Goal: Information Seeking & Learning: Find specific fact

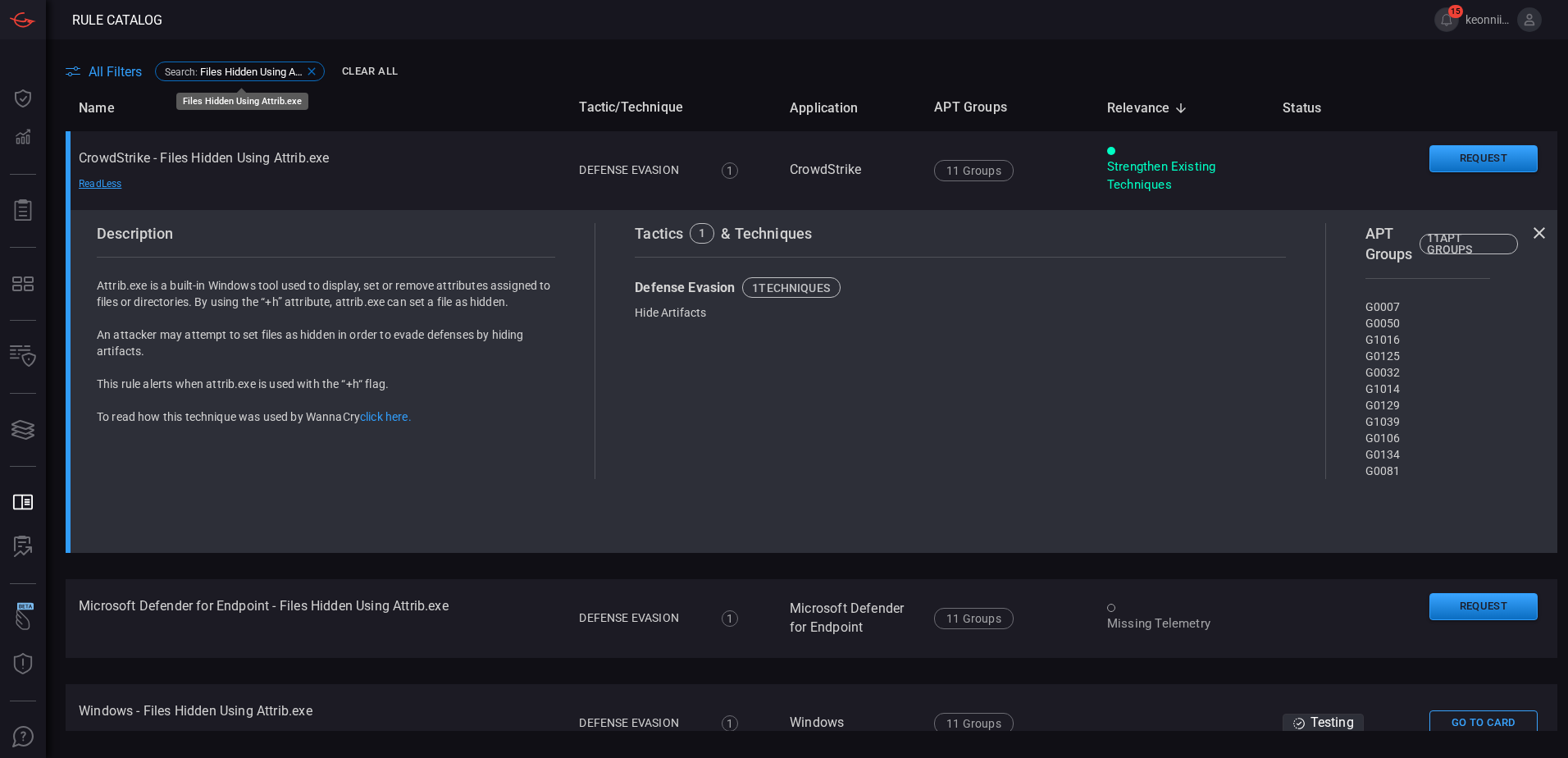
click at [313, 68] on icon at bounding box center [311, 72] width 14 height 14
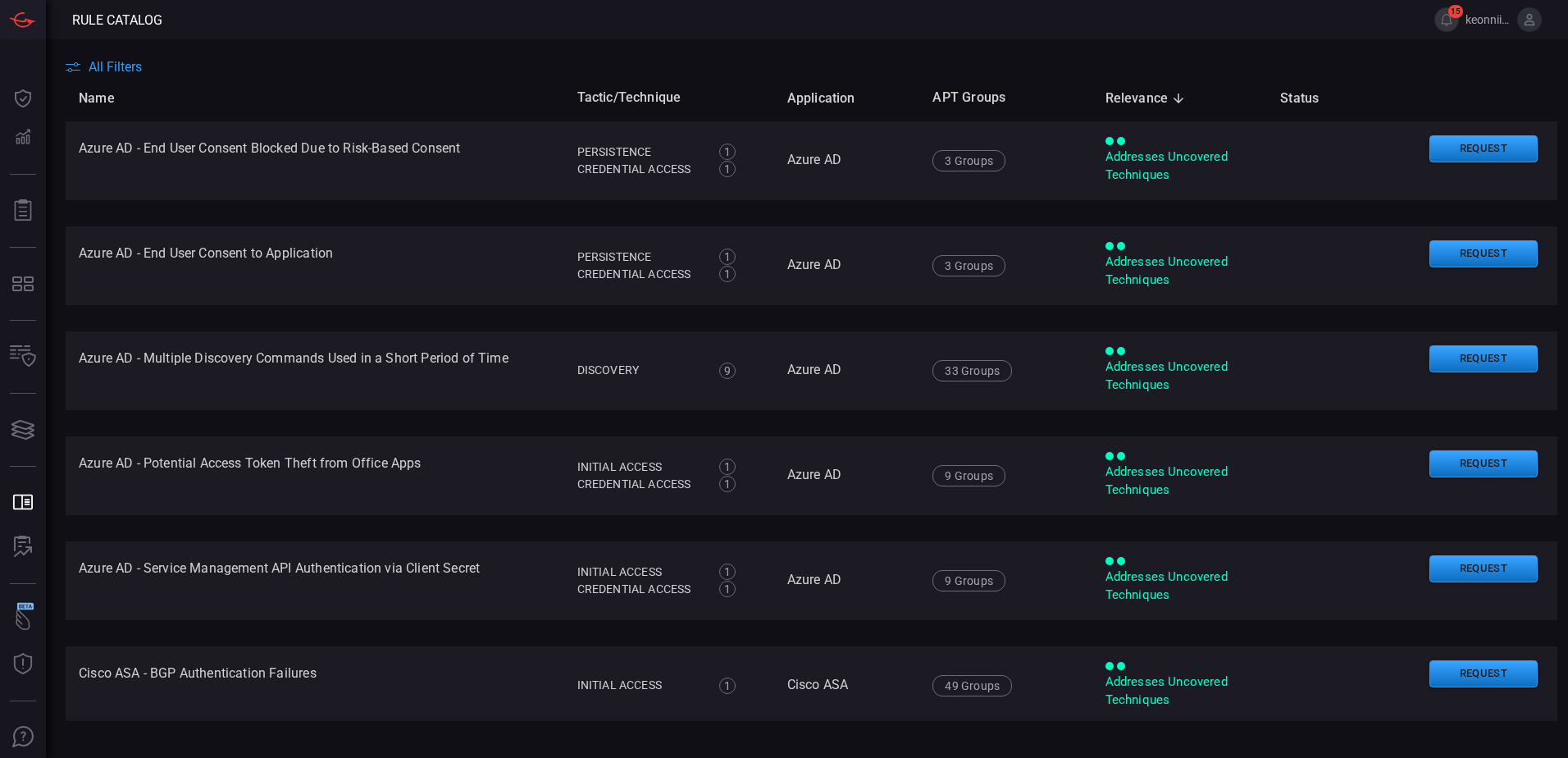
click at [110, 70] on span "All Filters" at bounding box center [114, 67] width 53 height 16
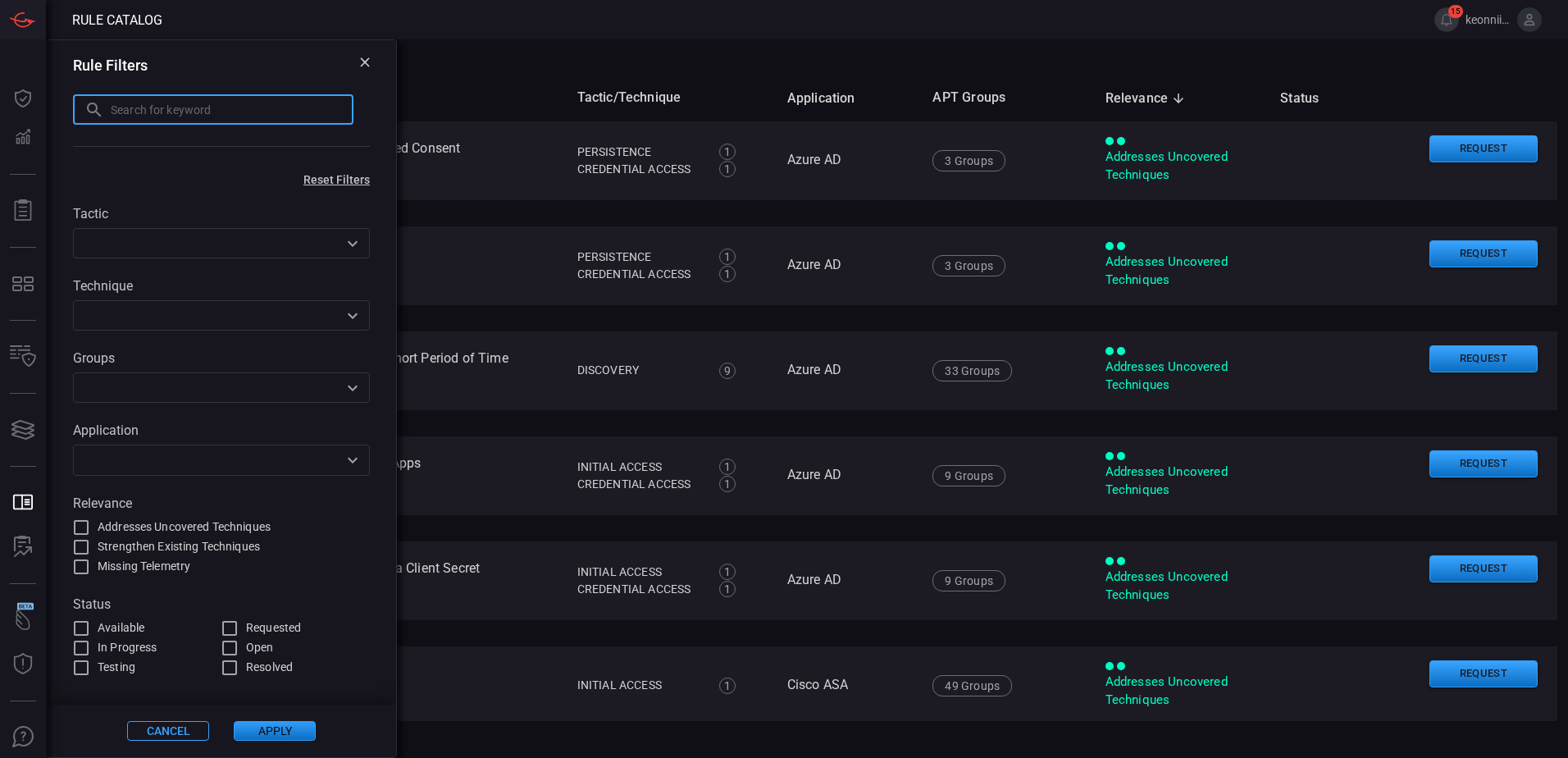
click at [141, 119] on input "text" at bounding box center [232, 109] width 243 height 30
paste input "T1053.005 - Windows - Scheduled Task Created to Execute a Script"
type input "T1053.005 - Windows - Scheduled Task Created to Execute a Script"
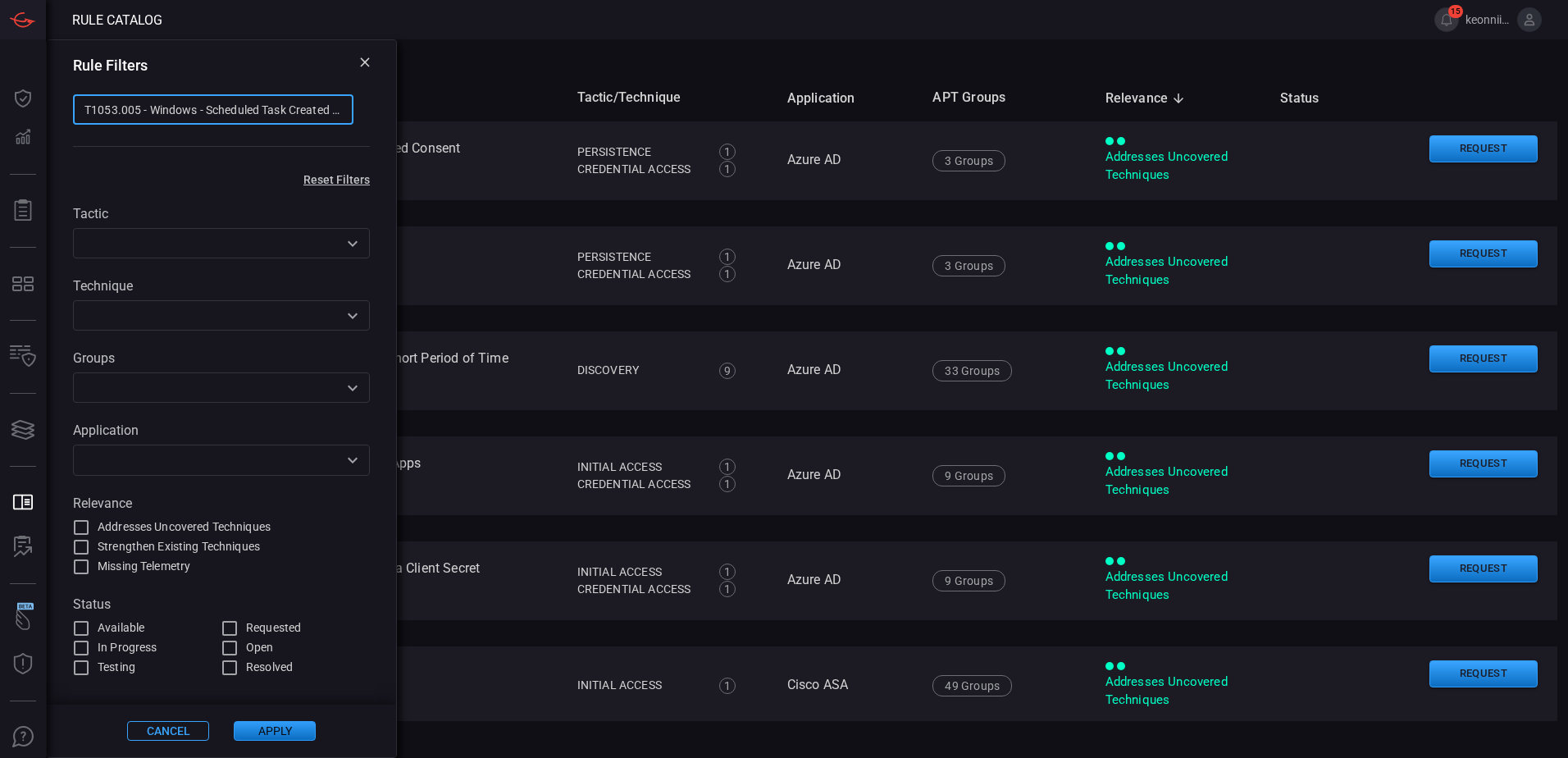
click at [286, 736] on button "Apply" at bounding box center [275, 731] width 82 height 19
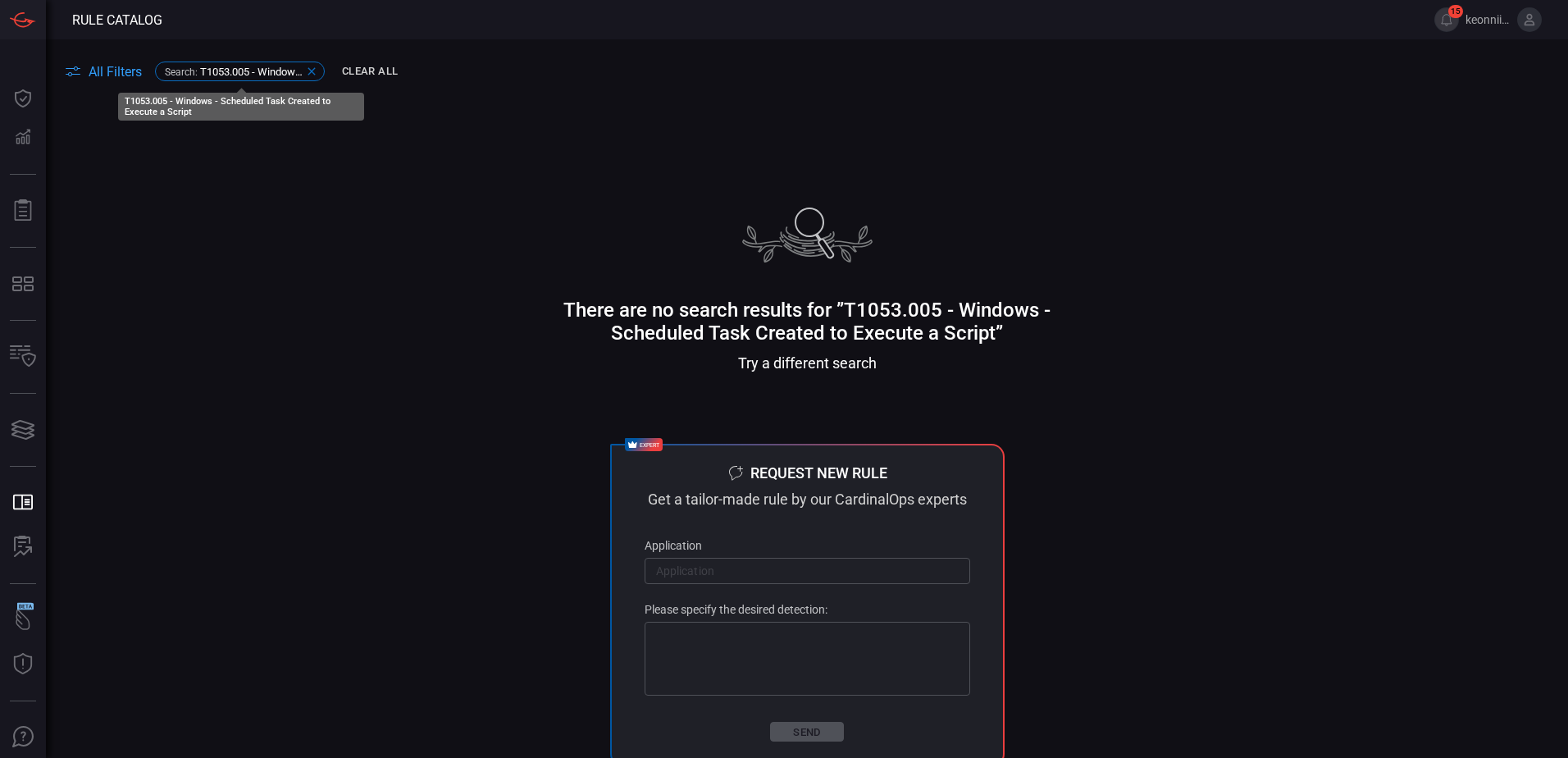
click at [312, 67] on icon at bounding box center [311, 72] width 14 height 14
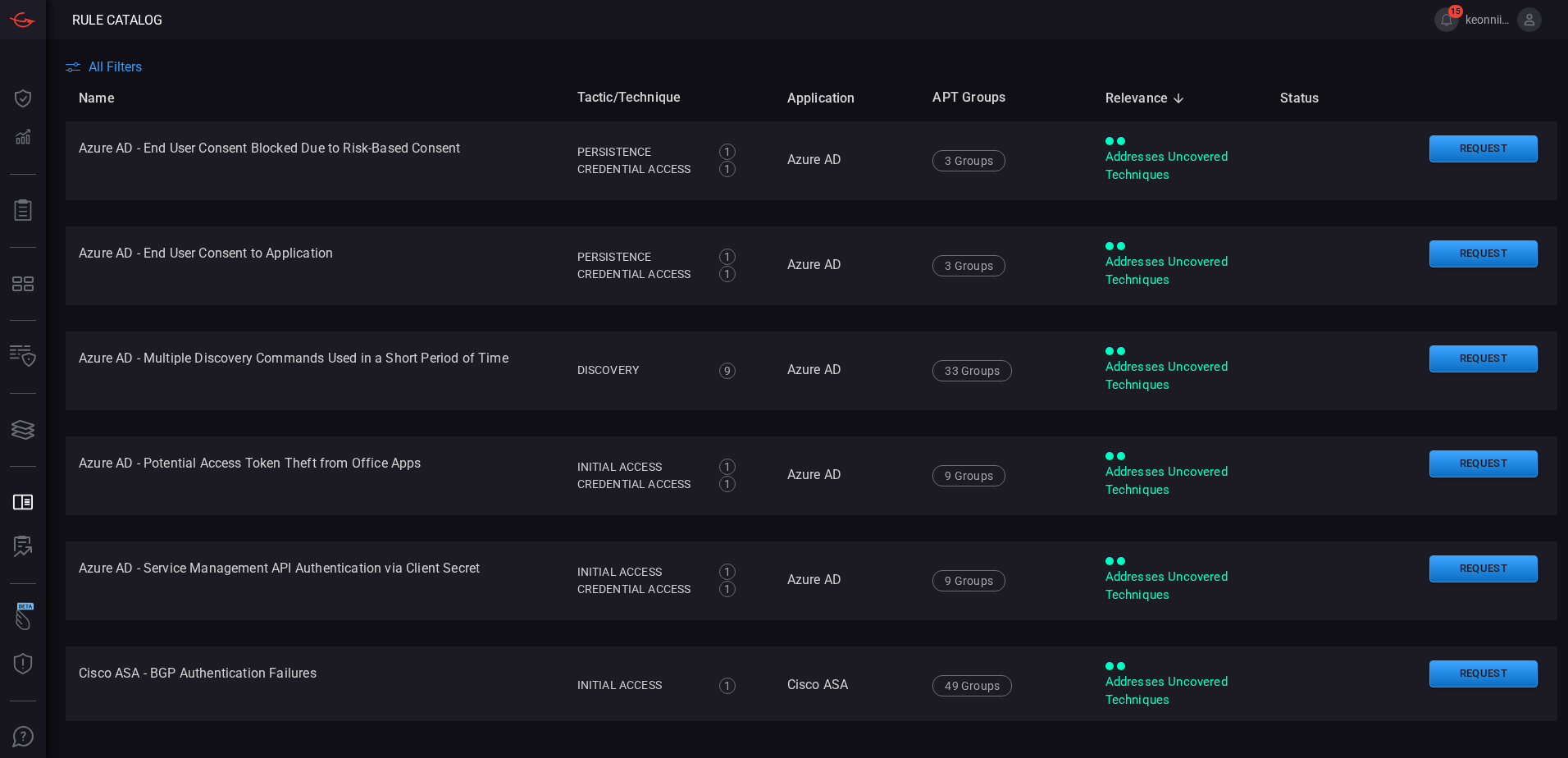
click at [114, 56] on main "All Filters Name Tactic/Technique Application APT Groups Relevance sorted desce…" at bounding box center [784, 399] width 1568 height 718
click at [113, 66] on span "All Filters" at bounding box center [114, 67] width 53 height 16
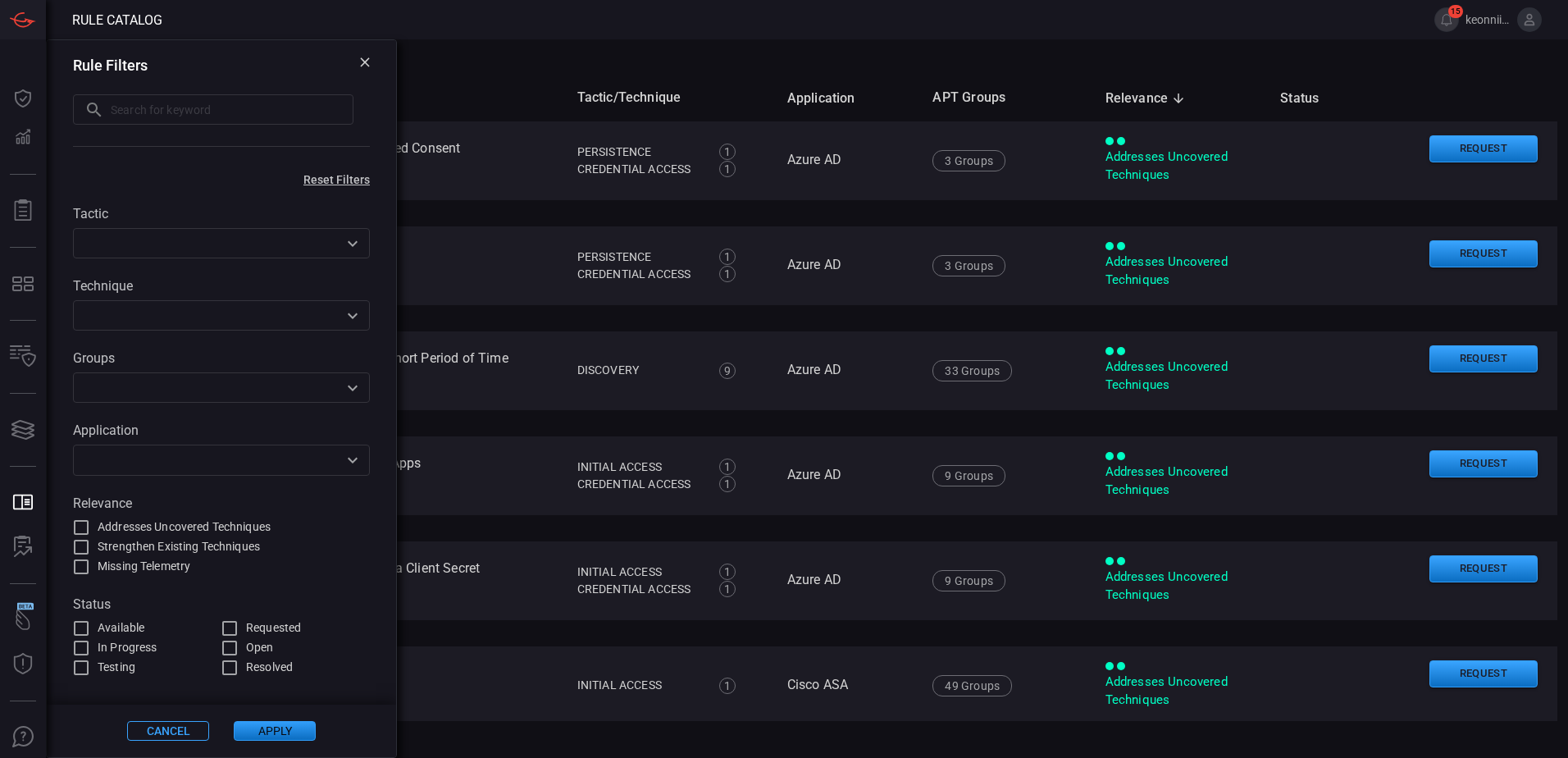
click at [118, 103] on input "text" at bounding box center [232, 109] width 243 height 30
paste input "LSASS Enumeration via Tasklist"
type input "LSASS Enumeration via Tasklist"
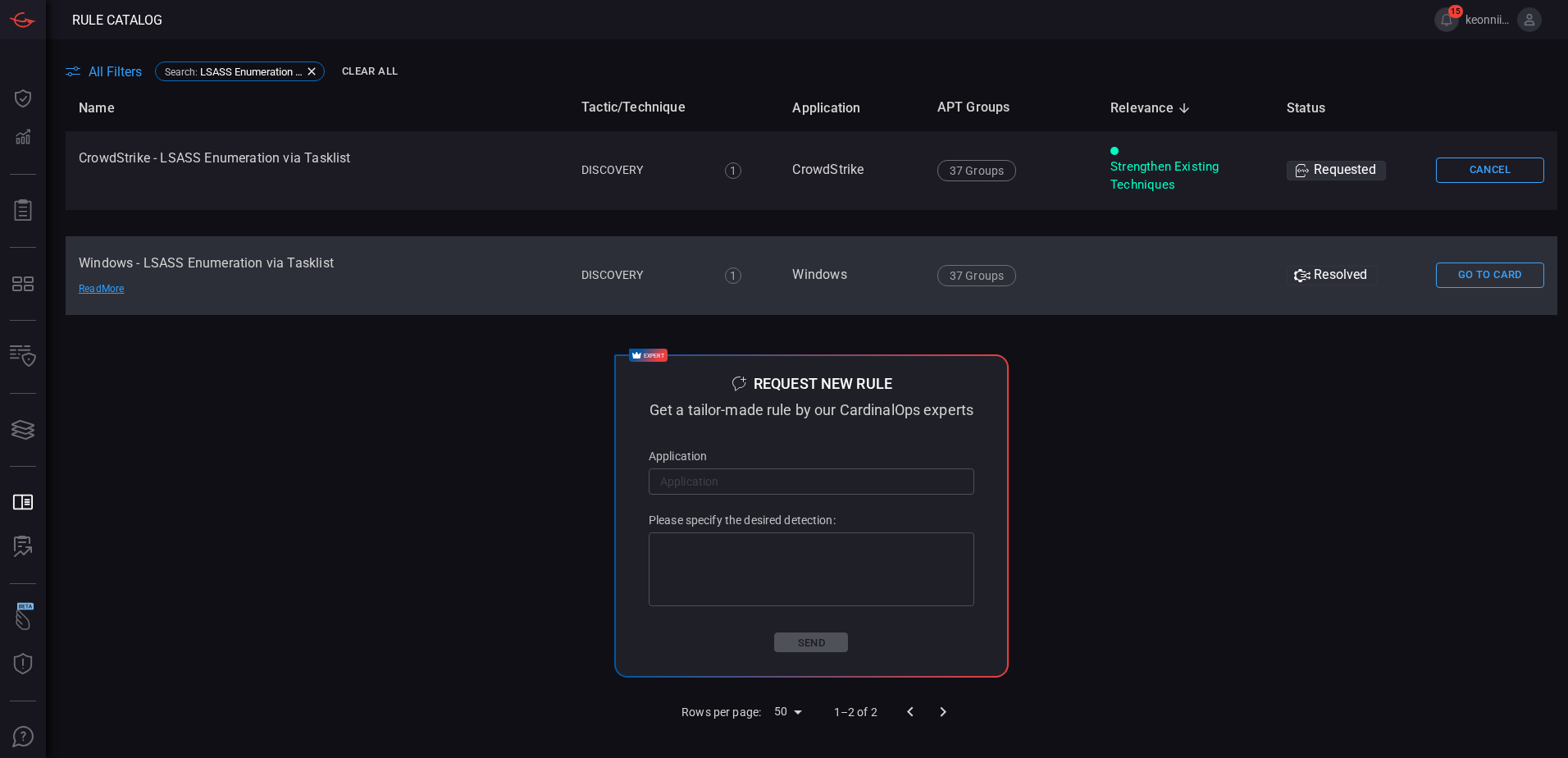
click at [232, 262] on td "Windows - LSASS Enumeration via Tasklist Read More" at bounding box center [317, 275] width 503 height 79
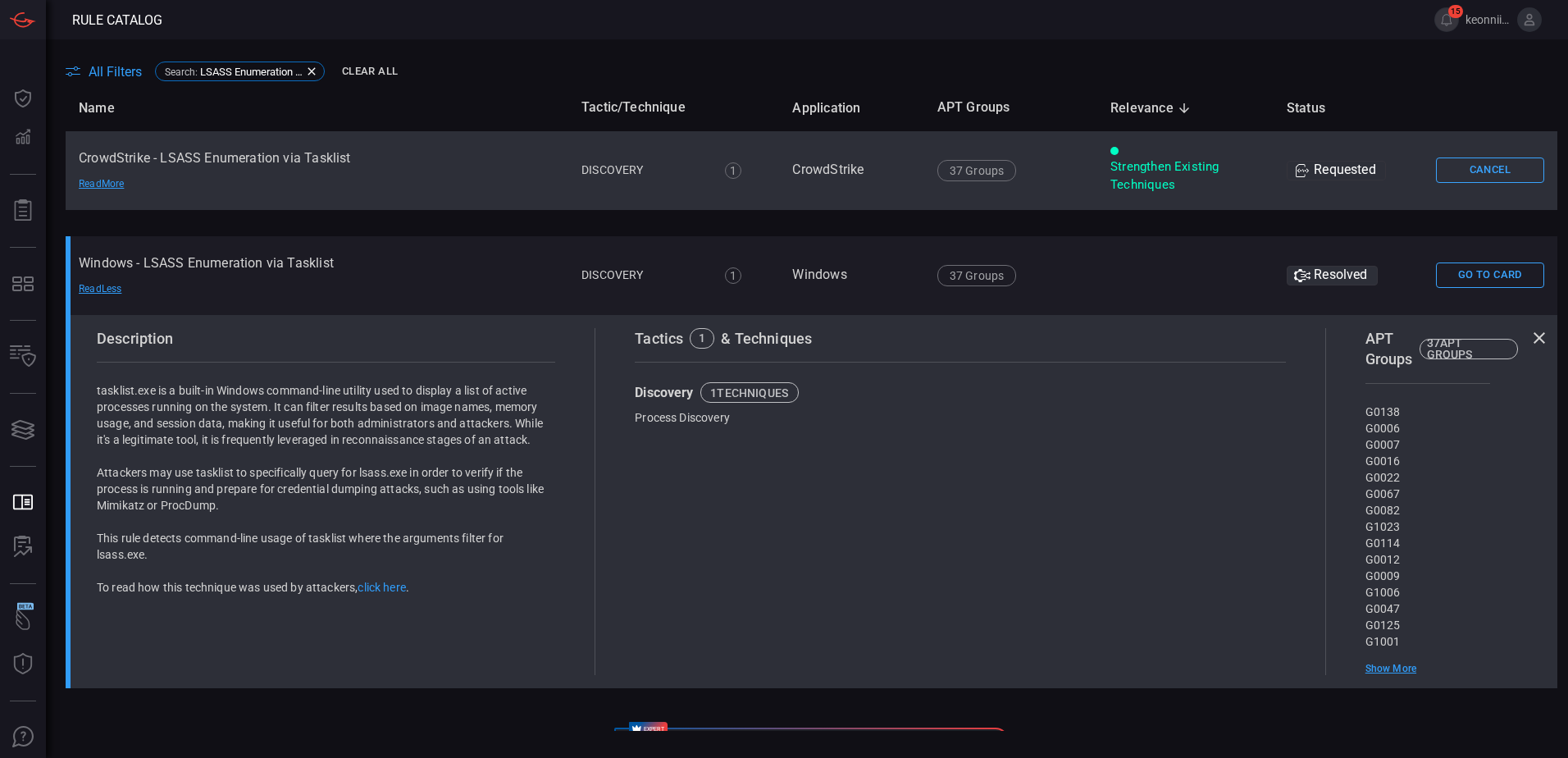
click at [217, 159] on td "CrowdStrike - LSASS Enumeration via Tasklist Read More" at bounding box center [317, 170] width 503 height 79
